Goal: Task Accomplishment & Management: Use online tool/utility

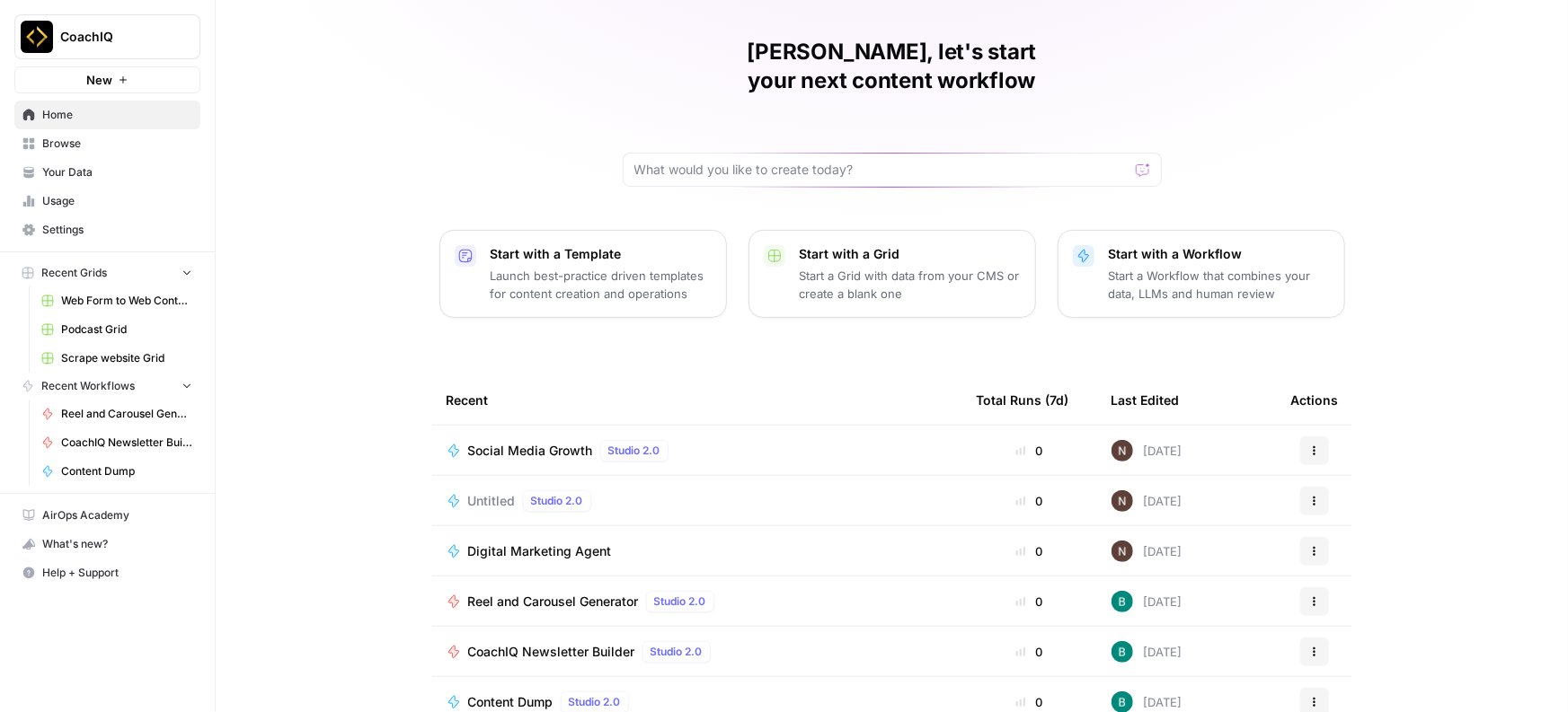
scroll to position [115, 0]
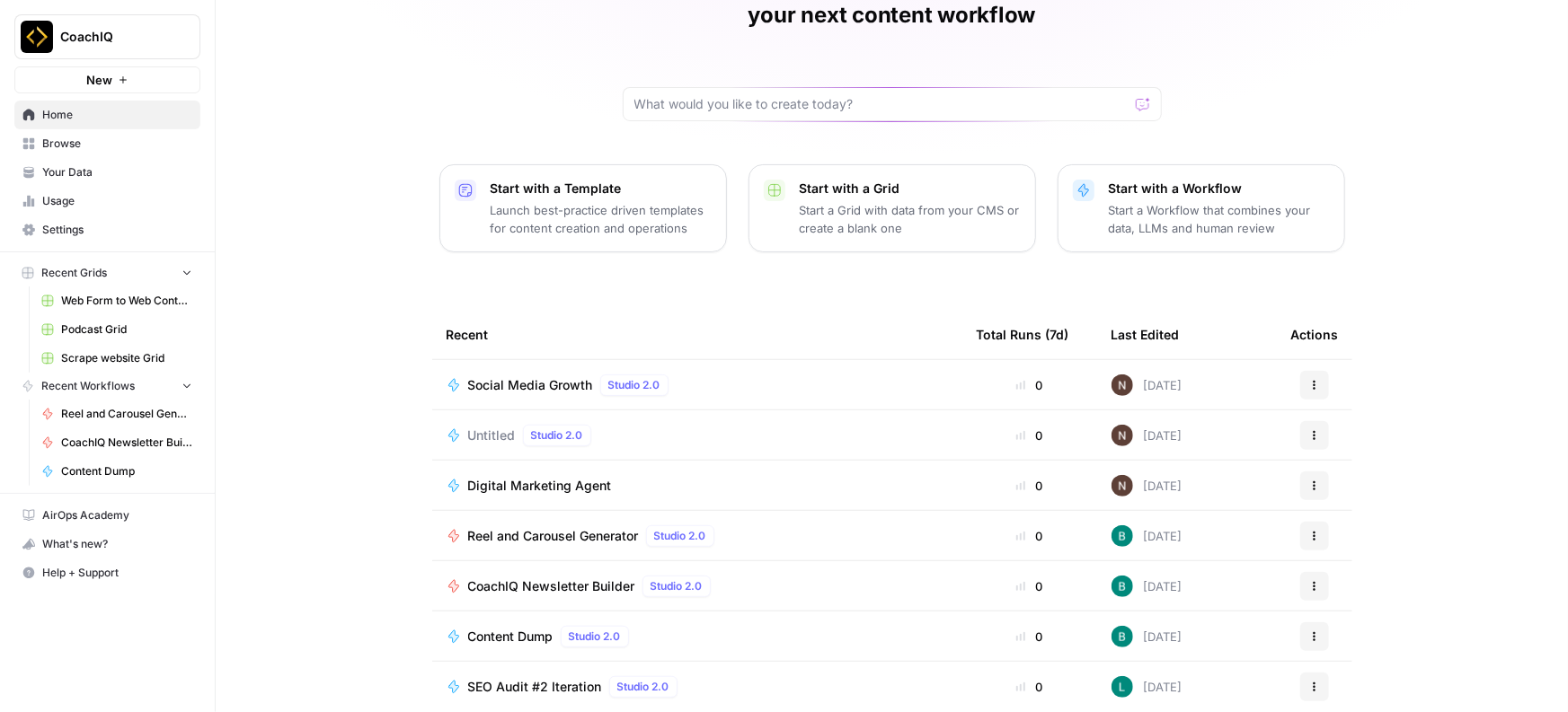
click at [806, 526] on div "Reel and Carousel Generator Studio 2.0" at bounding box center [696, 537] width 501 height 22
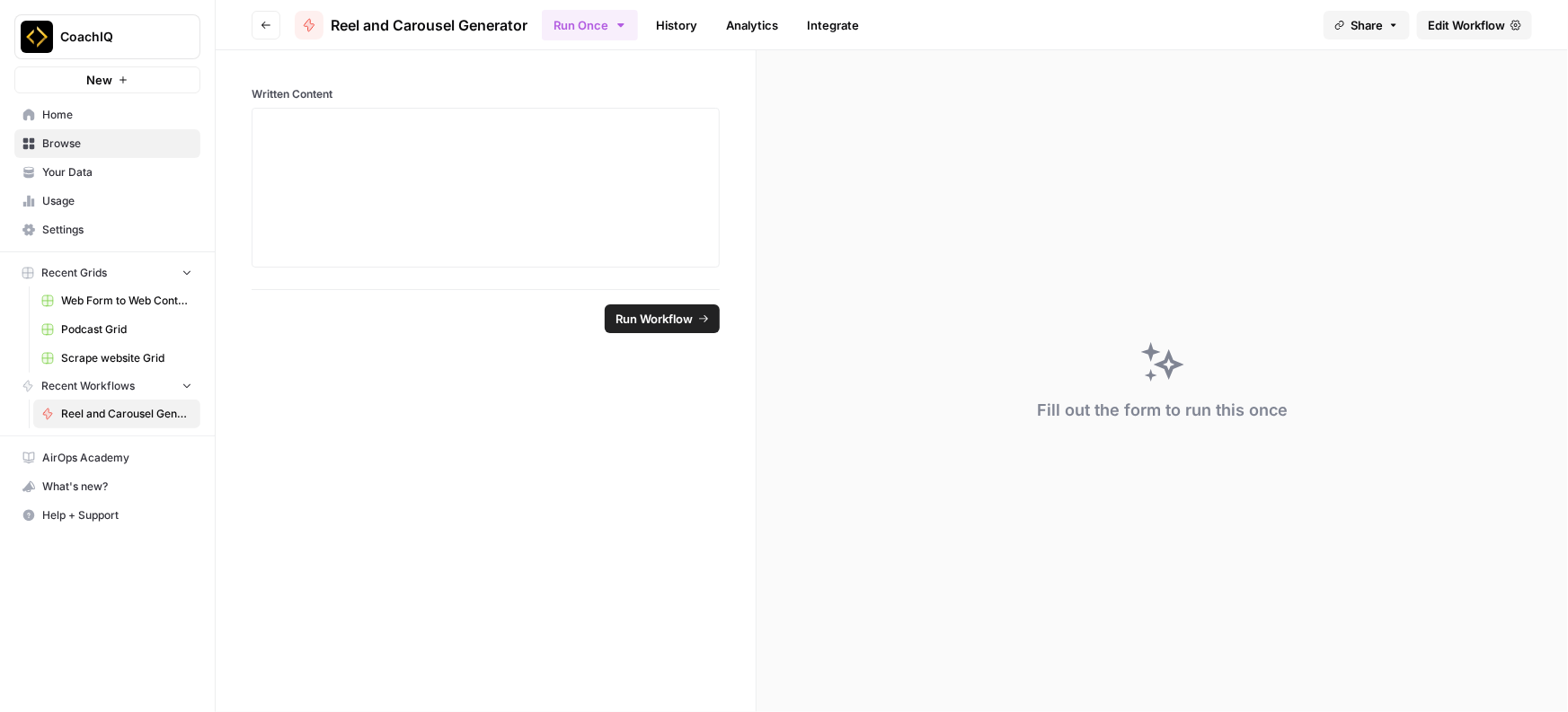
click at [1495, 34] on link "Edit Workflow" at bounding box center [1474, 25] width 115 height 29
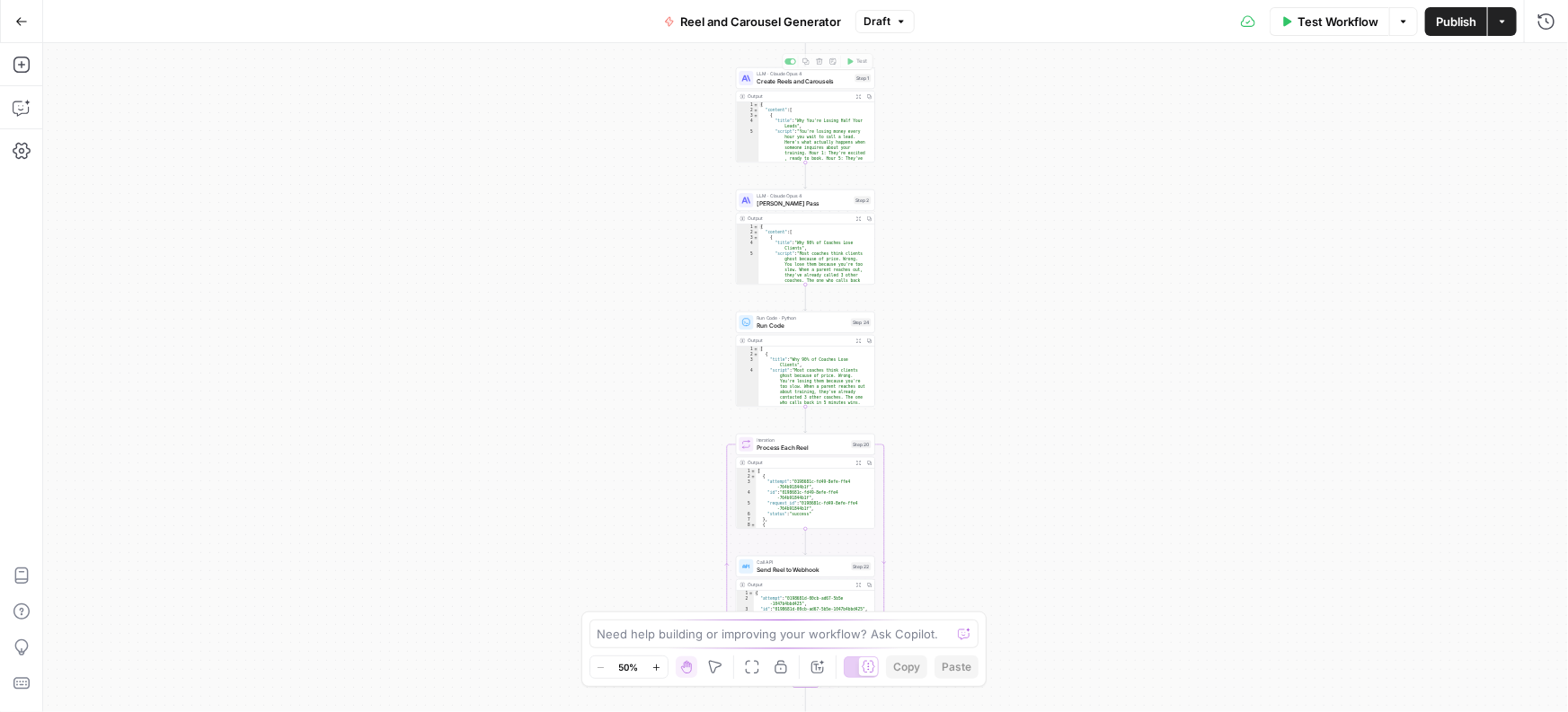
click at [979, 108] on div "Workflow Set Inputs Inputs LLM · [PERSON_NAME] Opus 4 Create Reels and Carousel…" at bounding box center [805, 377] width 1525 height 669
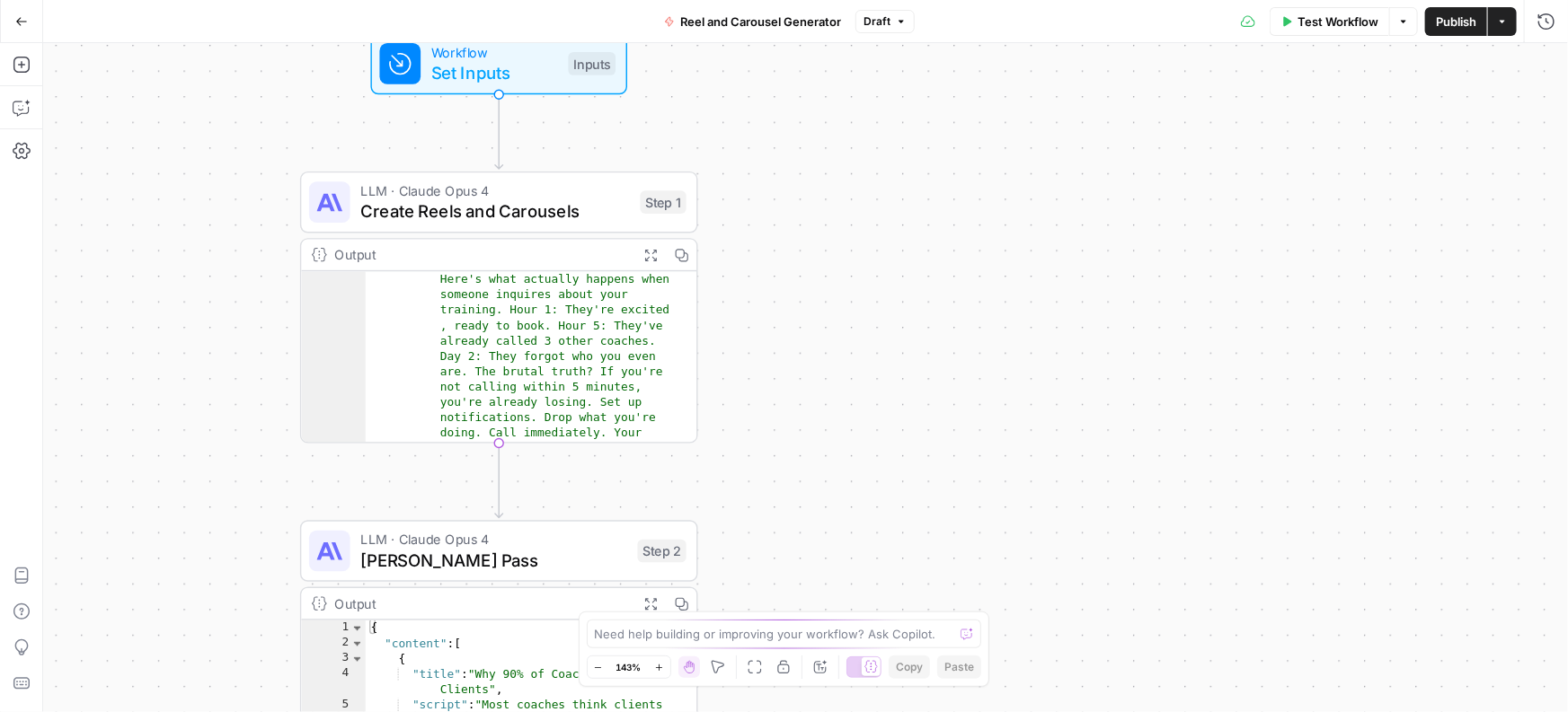
scroll to position [95, 0]
click at [784, 452] on div "Workflow Set Inputs Inputs LLM · [PERSON_NAME] Opus 4 Create Reels and Carousel…" at bounding box center [805, 377] width 1525 height 669
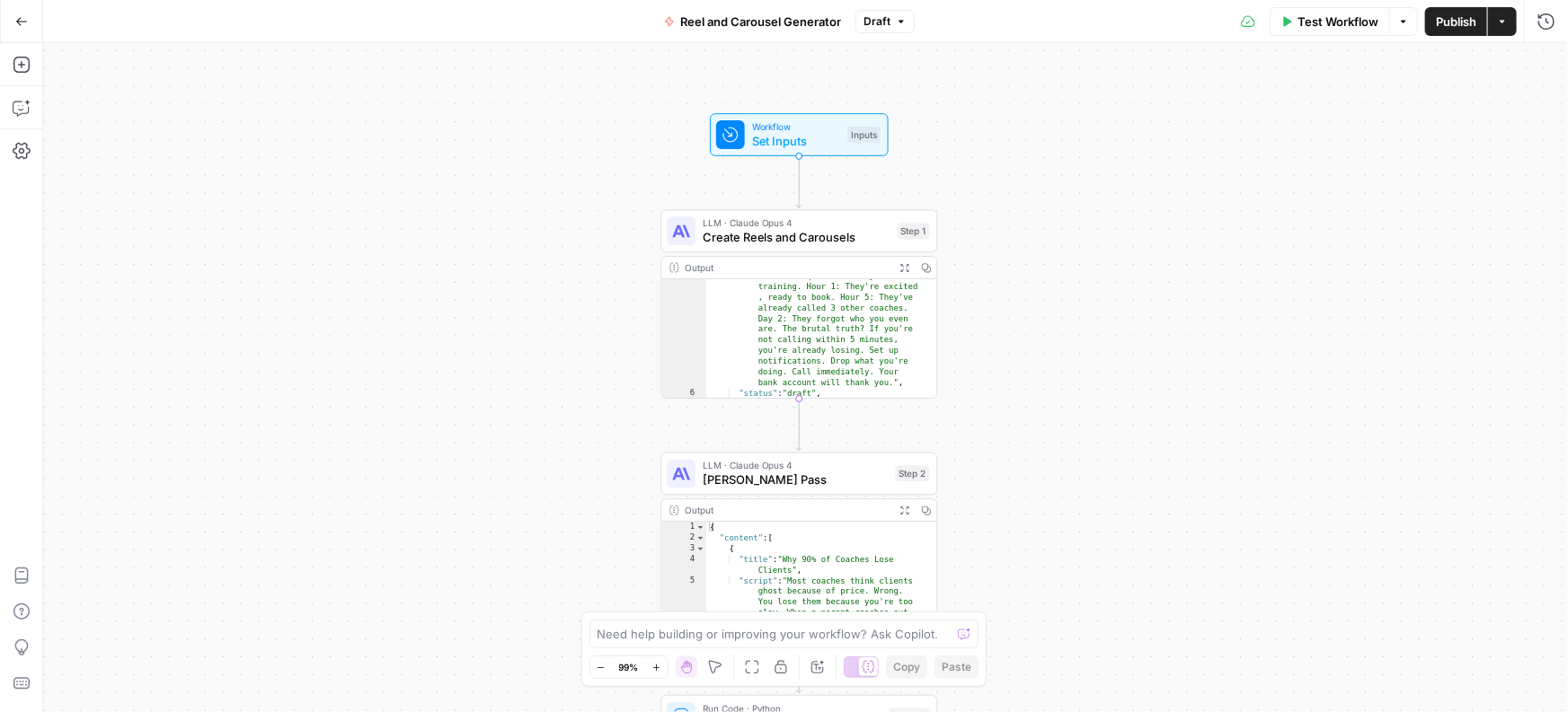
drag, startPoint x: 965, startPoint y: 430, endPoint x: 1069, endPoint y: 541, distance: 152.1
click at [1069, 541] on div "Workflow Set Inputs Inputs LLM · [PERSON_NAME] Opus 4 Create Reels and Carousel…" at bounding box center [805, 377] width 1525 height 669
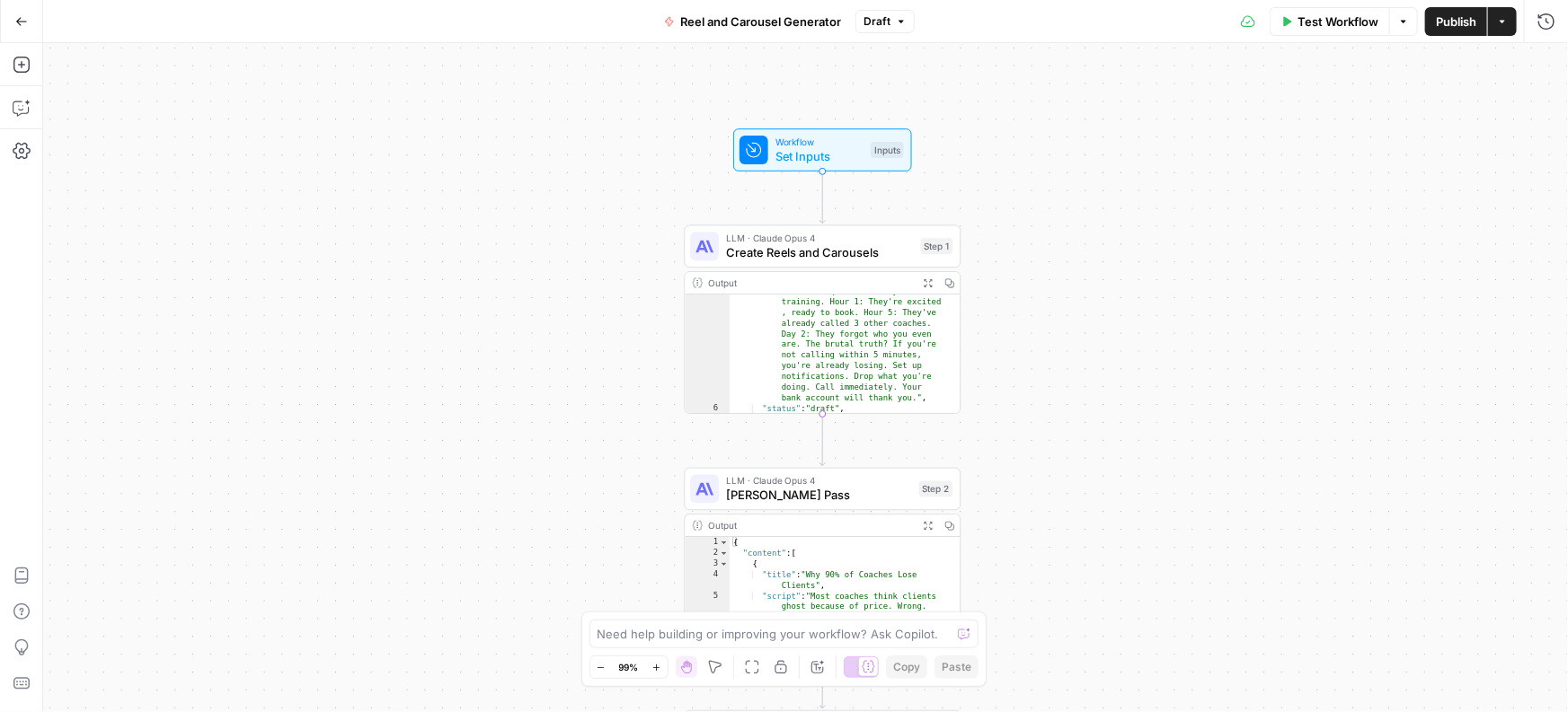
drag, startPoint x: 1080, startPoint y: 523, endPoint x: 1088, endPoint y: 489, distance: 34.9
click at [1089, 487] on div "Workflow Set Inputs Inputs LLM · [PERSON_NAME] Opus 4 Create Reels and Carousel…" at bounding box center [805, 377] width 1525 height 669
